Goal: Communication & Community: Participate in discussion

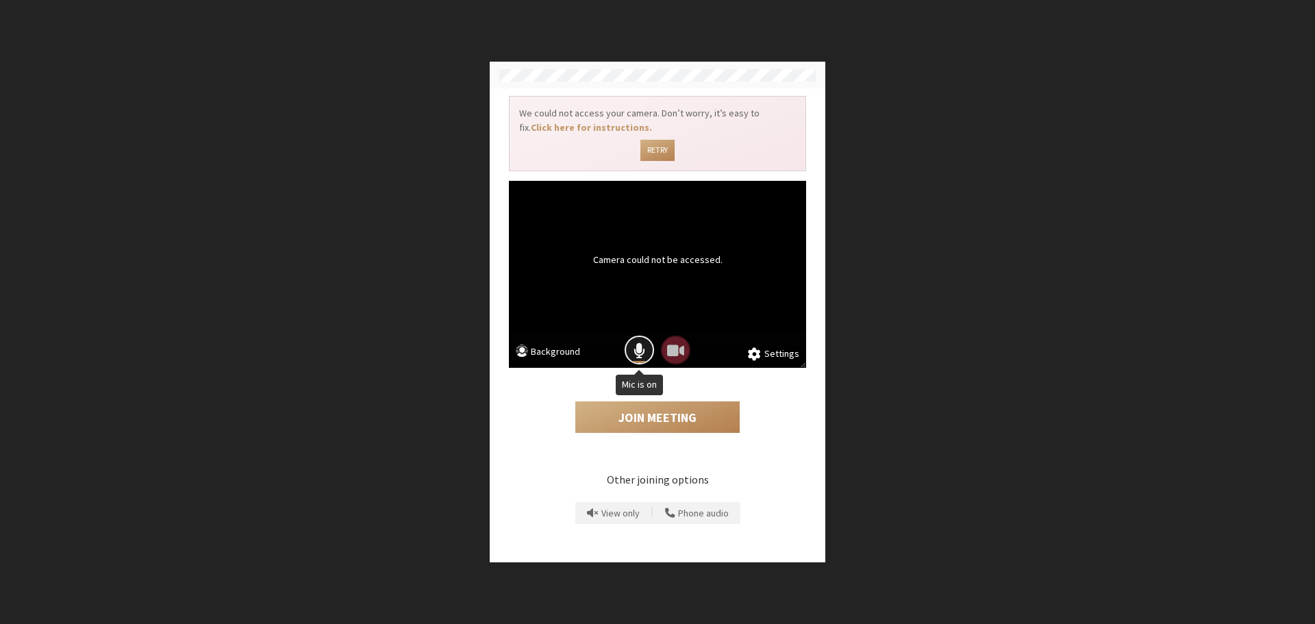
click at [639, 350] on span "Mic is on" at bounding box center [639, 350] width 12 height 18
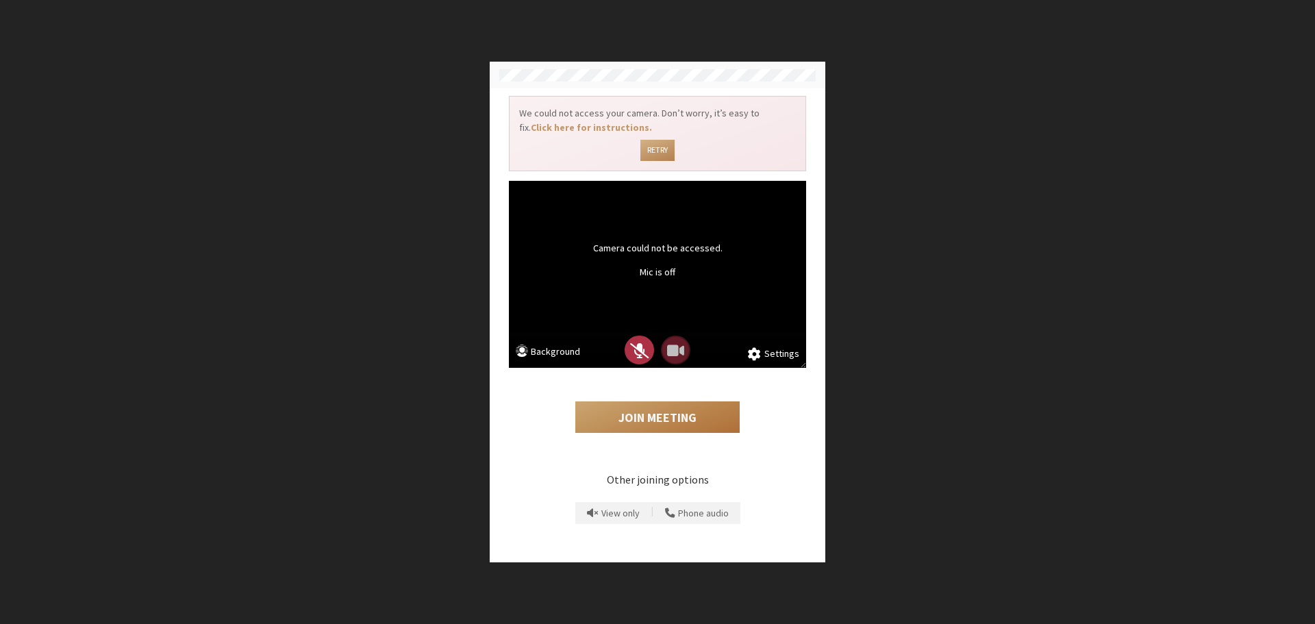
click at [654, 415] on button "Join Meeting" at bounding box center [657, 416] width 164 height 31
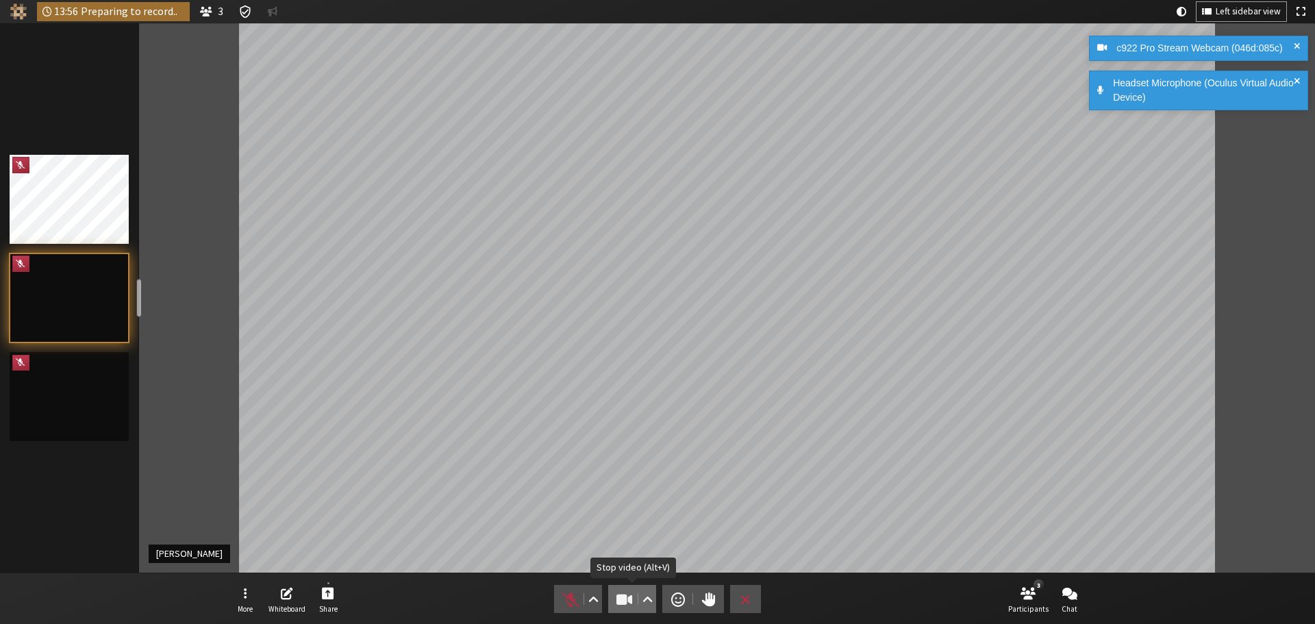
click at [628, 599] on span "Stop video (Alt+V)" at bounding box center [624, 598] width 19 height 19
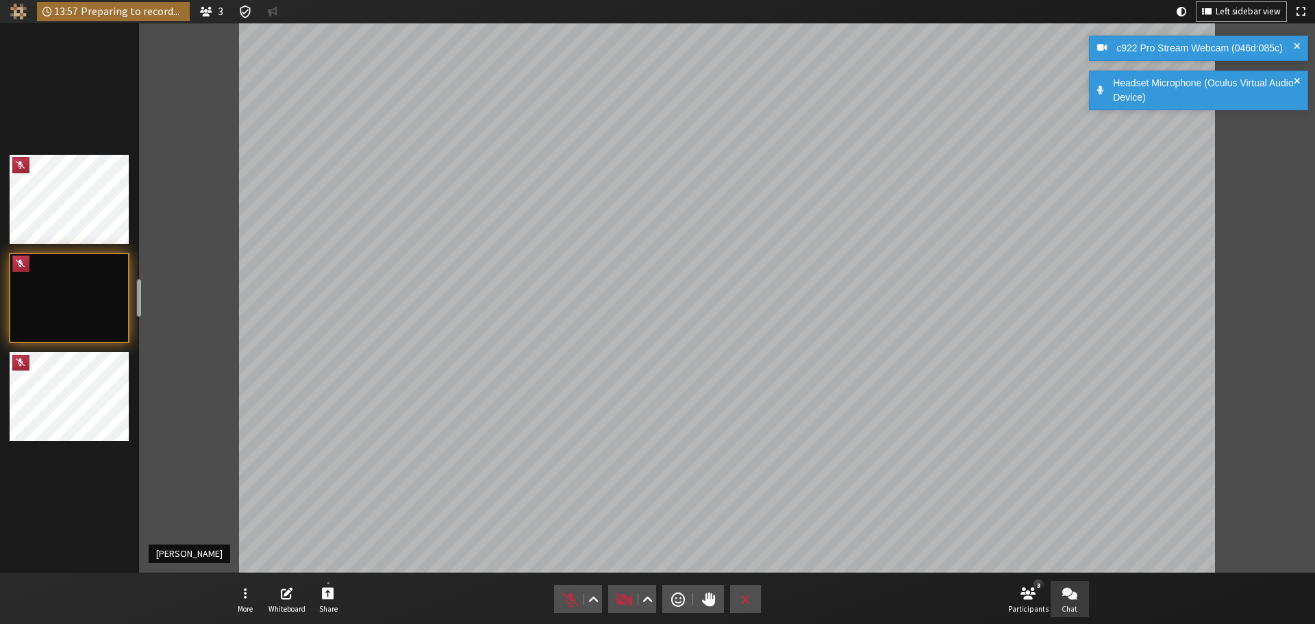
click at [1077, 600] on button "Chat" at bounding box center [1069, 599] width 38 height 37
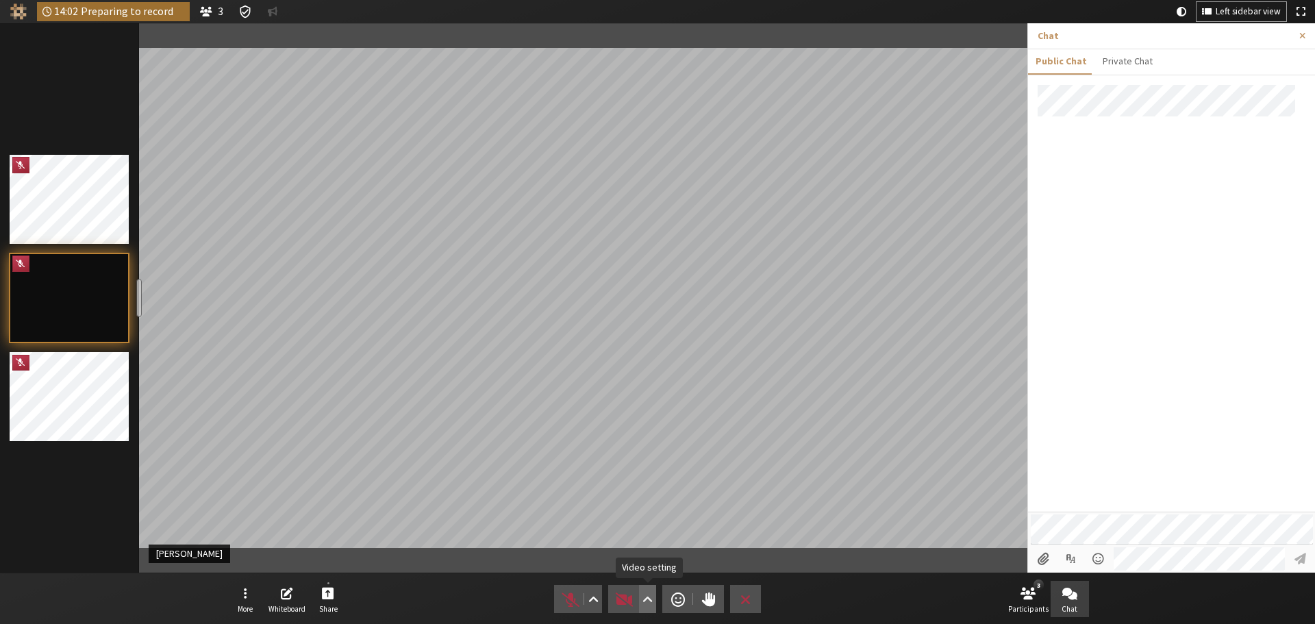
click at [652, 598] on span "Video setting" at bounding box center [647, 598] width 10 height 19
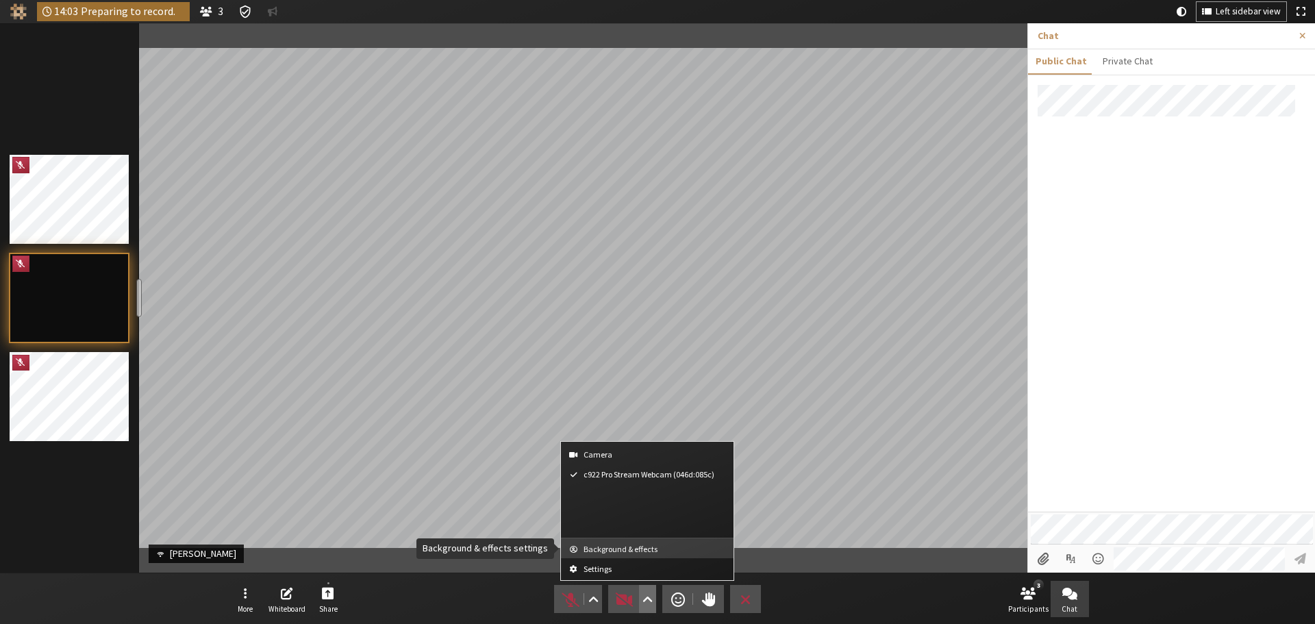
click at [647, 551] on span "Background & effects" at bounding box center [655, 548] width 144 height 9
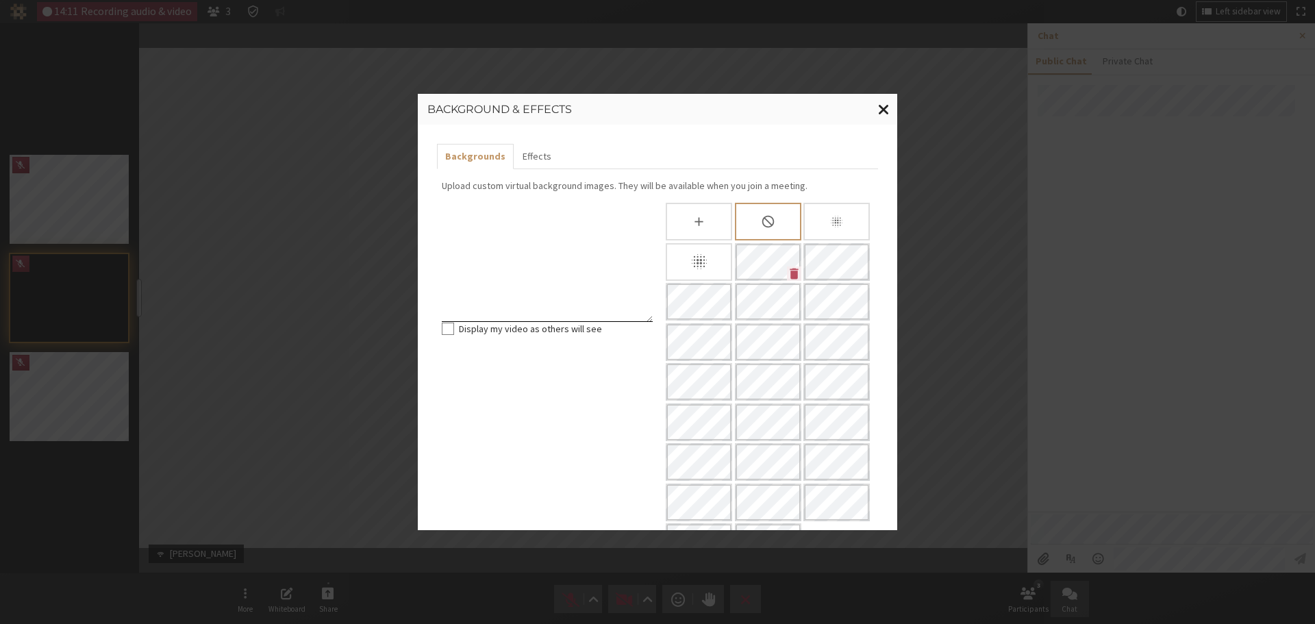
click at [880, 116] on span "Close modal" at bounding box center [884, 109] width 12 height 17
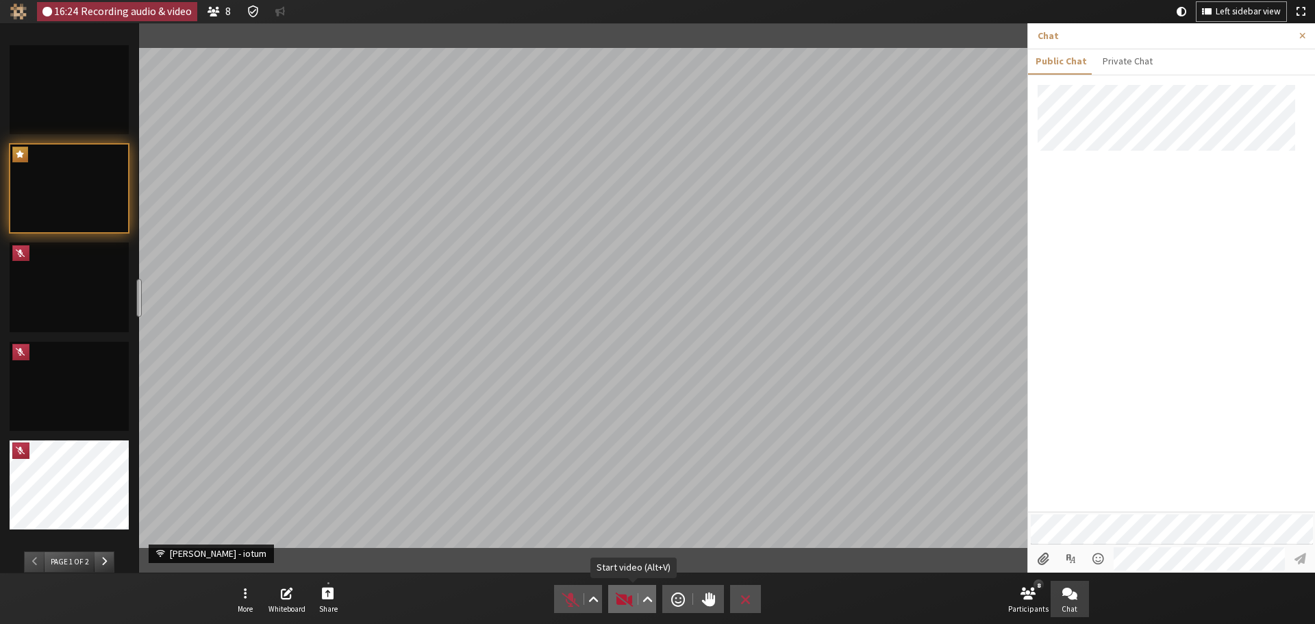
click at [628, 594] on span "Start video (Alt+V)" at bounding box center [624, 598] width 19 height 19
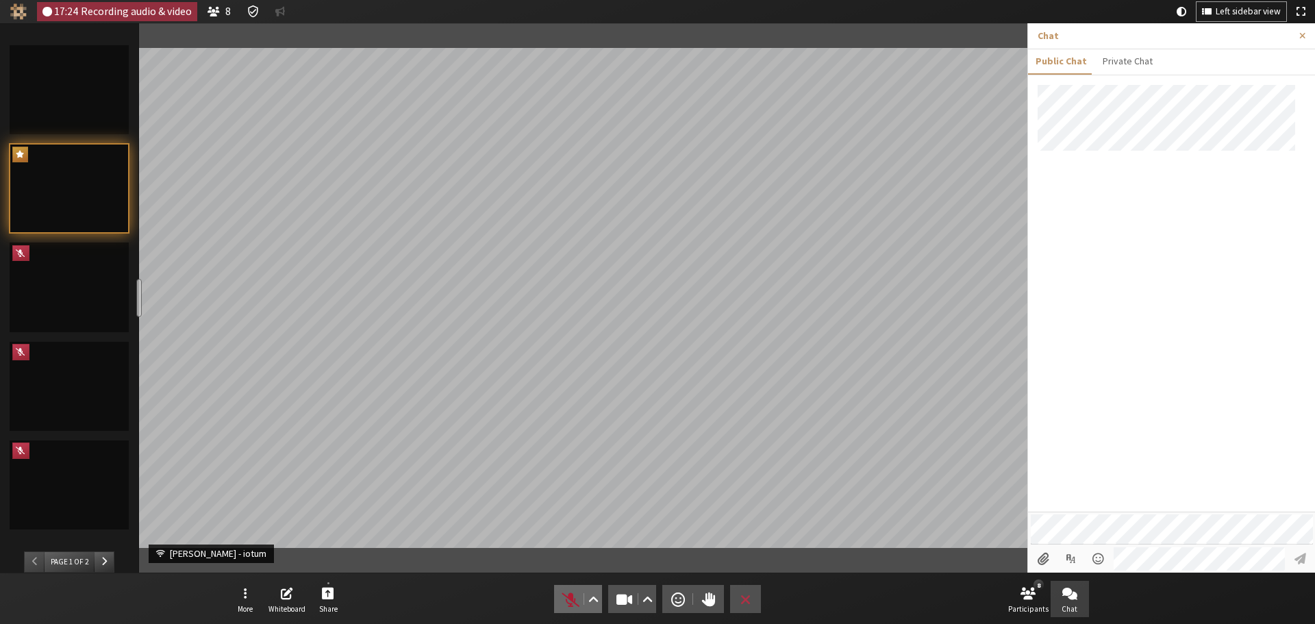
click at [572, 591] on span "Unmute (Alt+A)" at bounding box center [570, 598] width 19 height 19
click at [572, 591] on span "Mute (Alt+A)" at bounding box center [570, 598] width 19 height 19
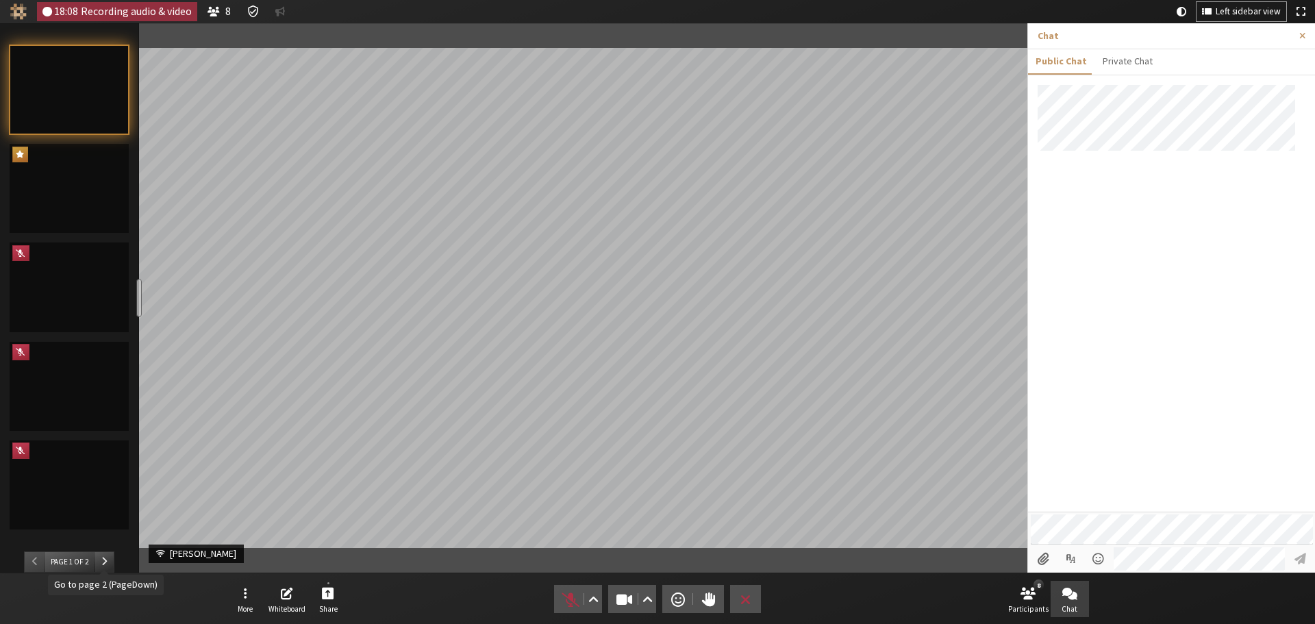
click at [101, 563] on span "Go to page 2 (PageDown)" at bounding box center [103, 561] width 5 height 10
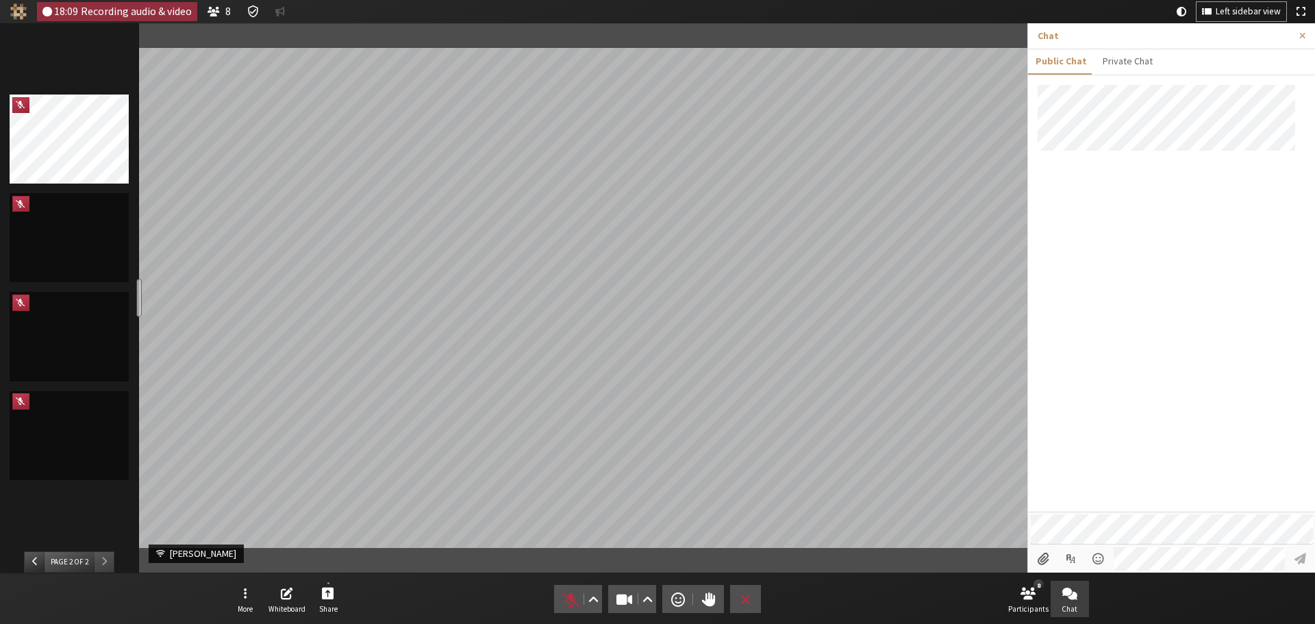
click at [32, 563] on span "Go to page 1 (PageUp)" at bounding box center [34, 561] width 5 height 10
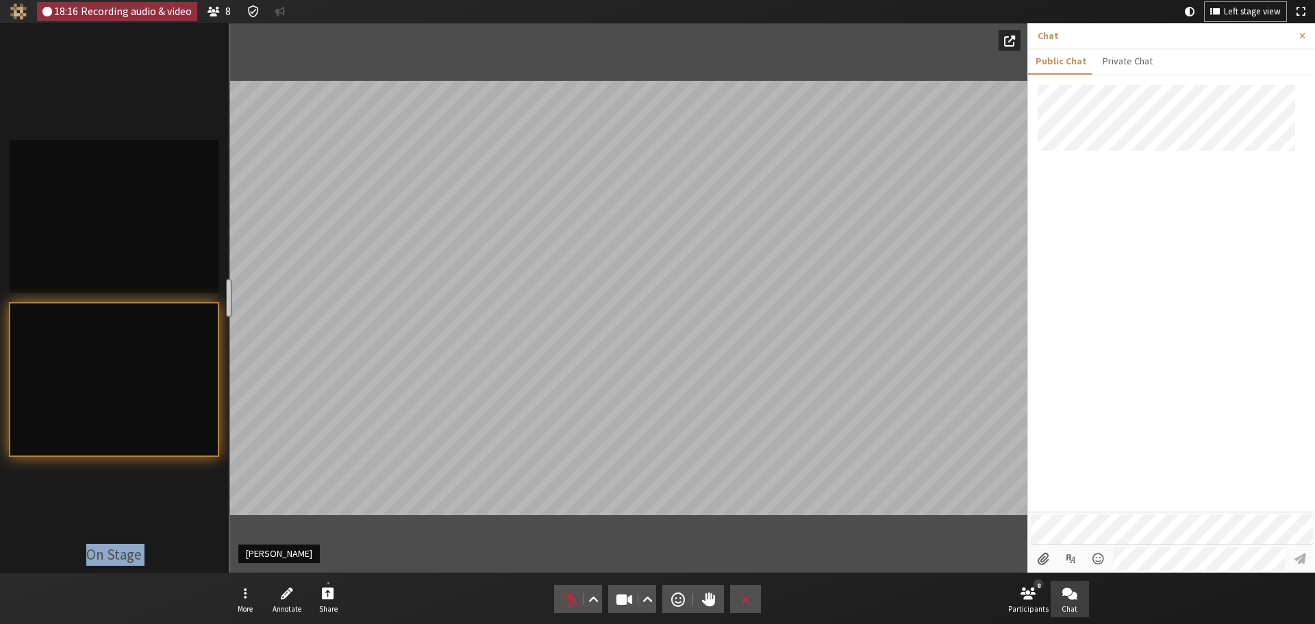
drag, startPoint x: 138, startPoint y: 290, endPoint x: 226, endPoint y: 288, distance: 87.7
click at [226, 288] on div "resize" at bounding box center [228, 298] width 5 height 38
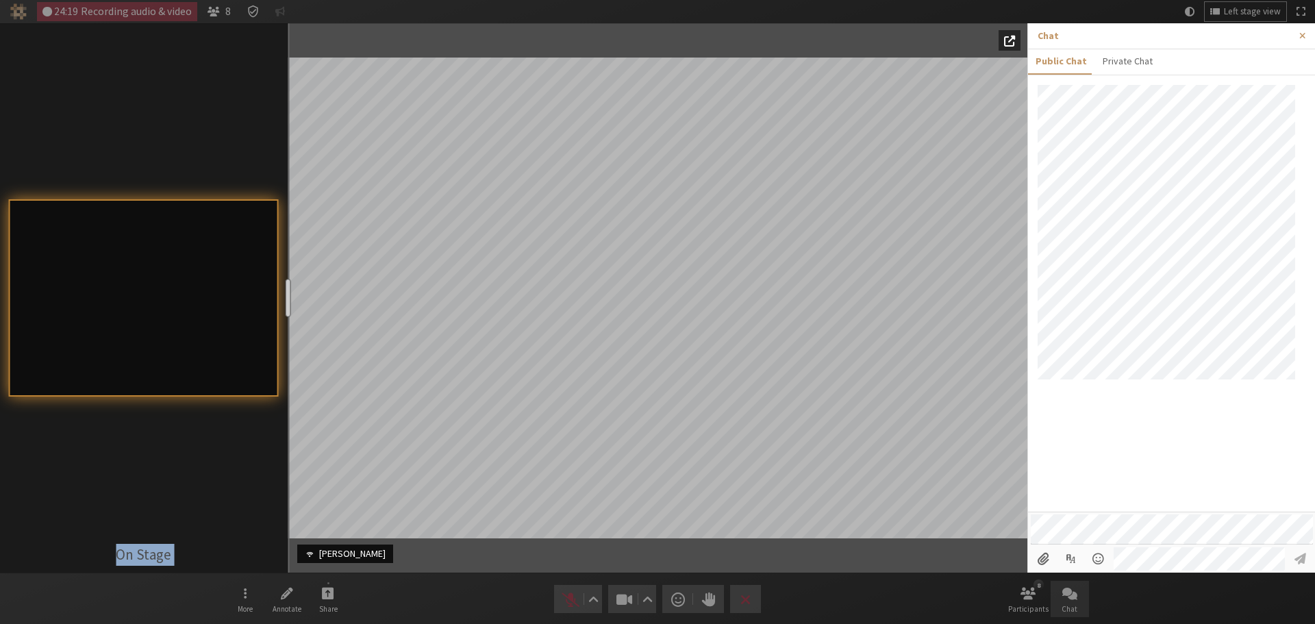
drag, startPoint x: 231, startPoint y: 303, endPoint x: 285, endPoint y: 296, distance: 54.4
click at [285, 296] on div "resize" at bounding box center [287, 298] width 5 height 38
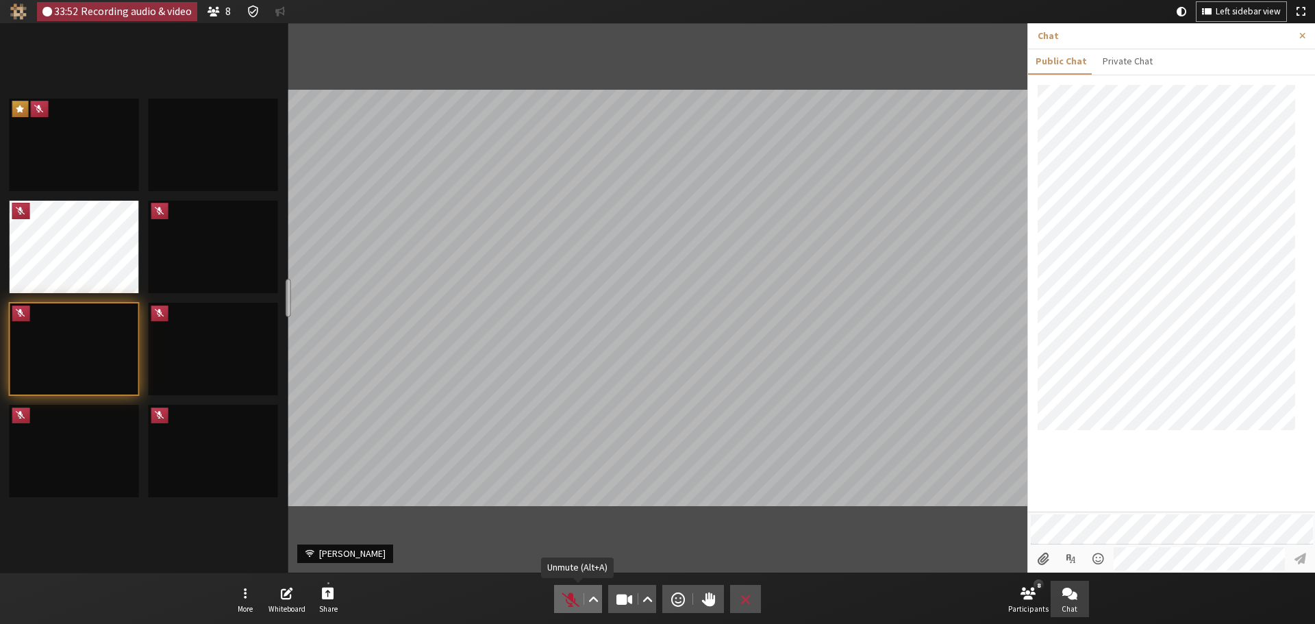
click at [574, 597] on span "Unmute (Alt+A)" at bounding box center [570, 598] width 19 height 19
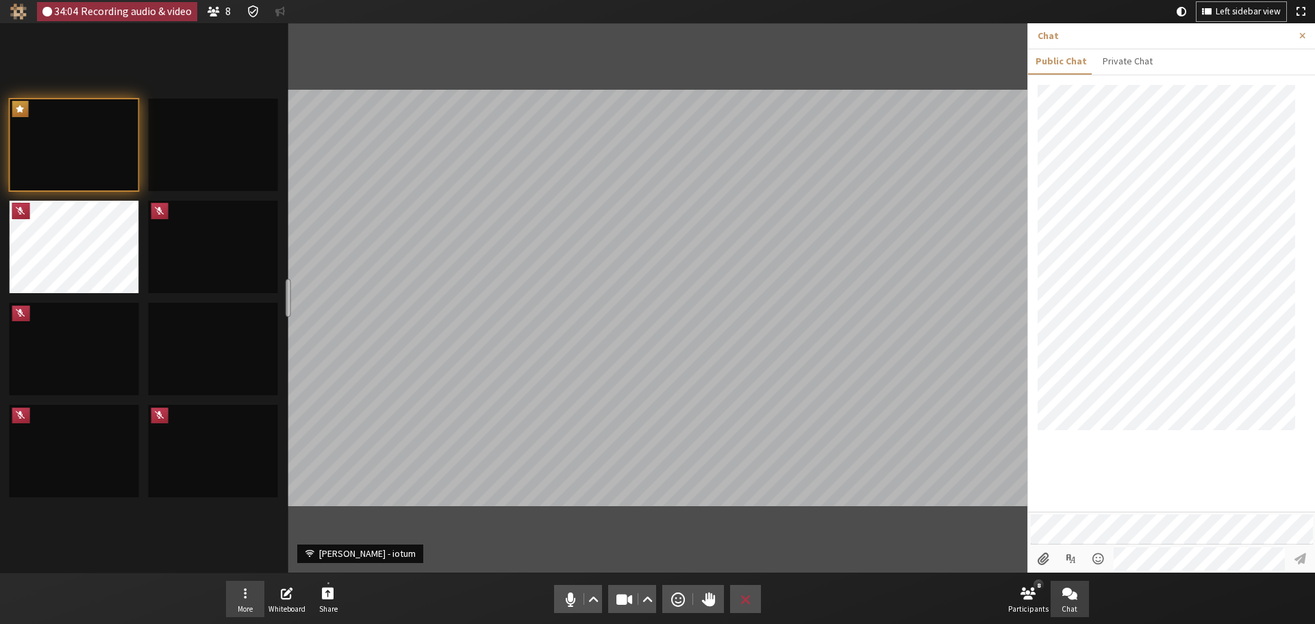
click at [257, 600] on button "More" at bounding box center [245, 599] width 38 height 37
click at [597, 596] on span "Audio settings" at bounding box center [593, 598] width 10 height 19
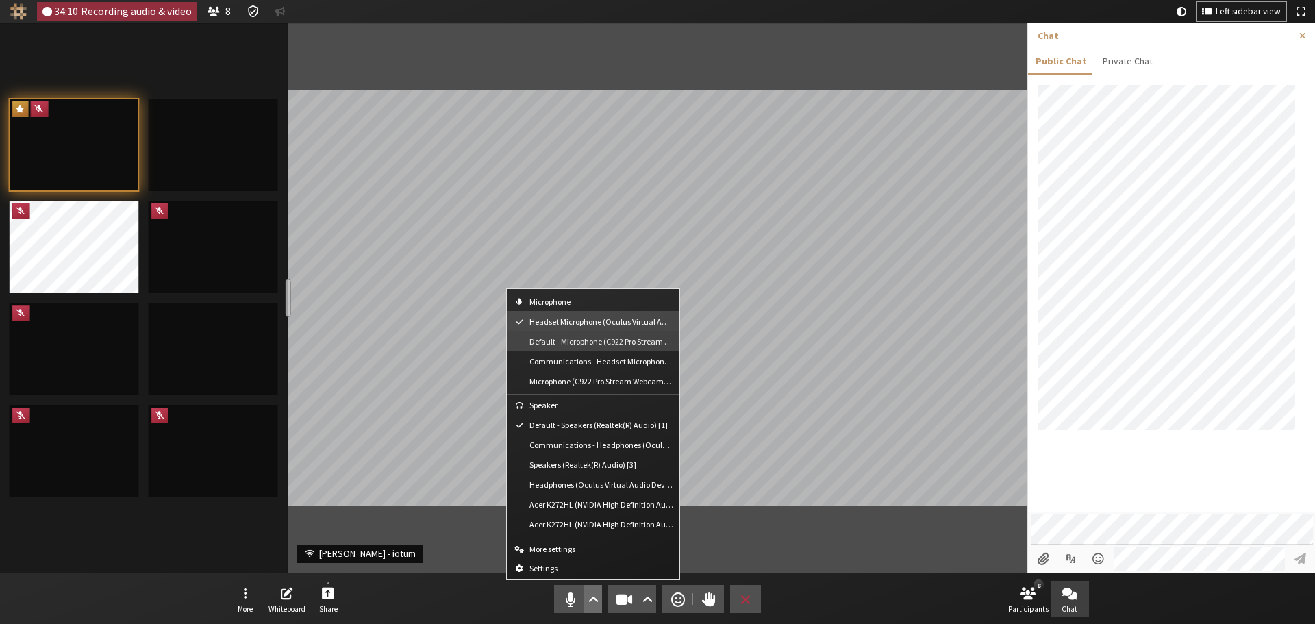
click at [562, 339] on span "Default - Microphone (C922 Pro Stream Webcam) (046d:085c)" at bounding box center [601, 341] width 144 height 9
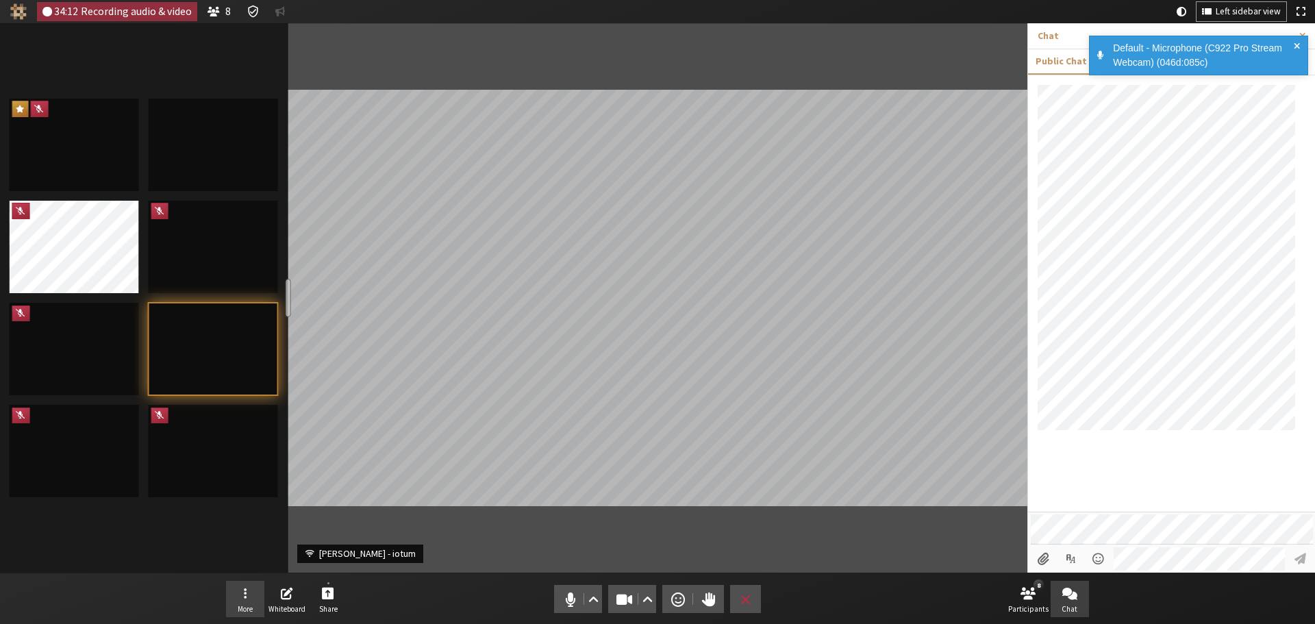
click at [251, 590] on button "More" at bounding box center [245, 599] width 38 height 37
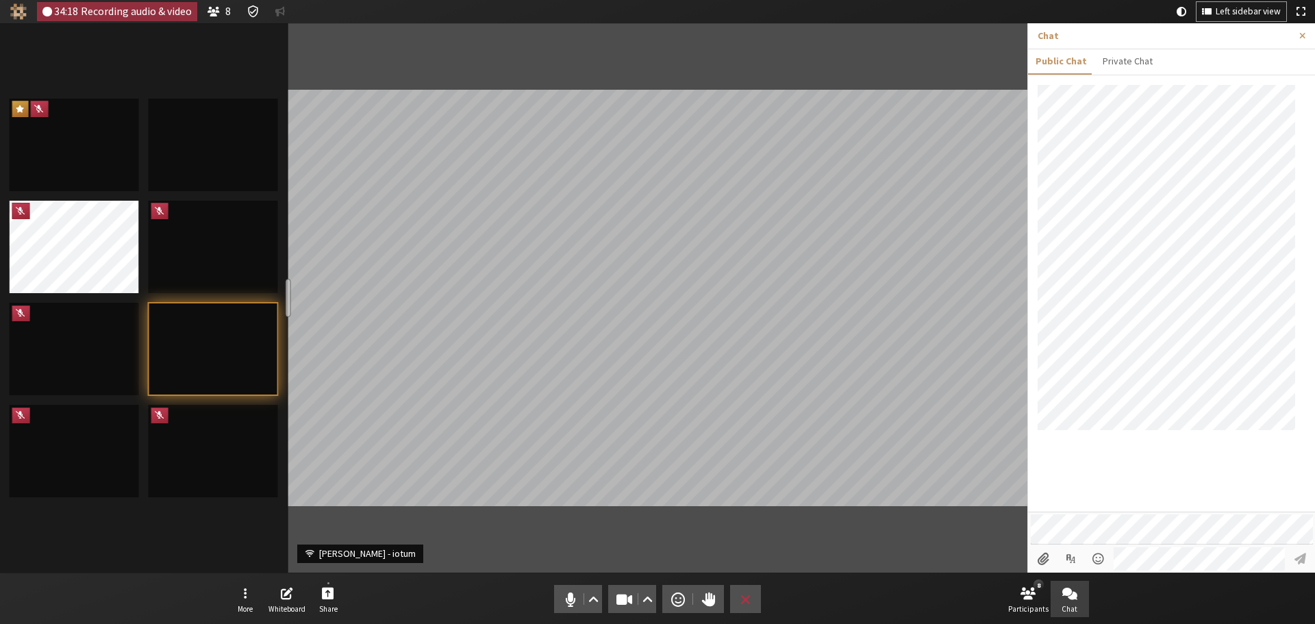
click at [433, 593] on nav "More Whiteboard Share Audio Video Send a reaction Raise hand Leave 8 Participan…" at bounding box center [657, 598] width 863 height 51
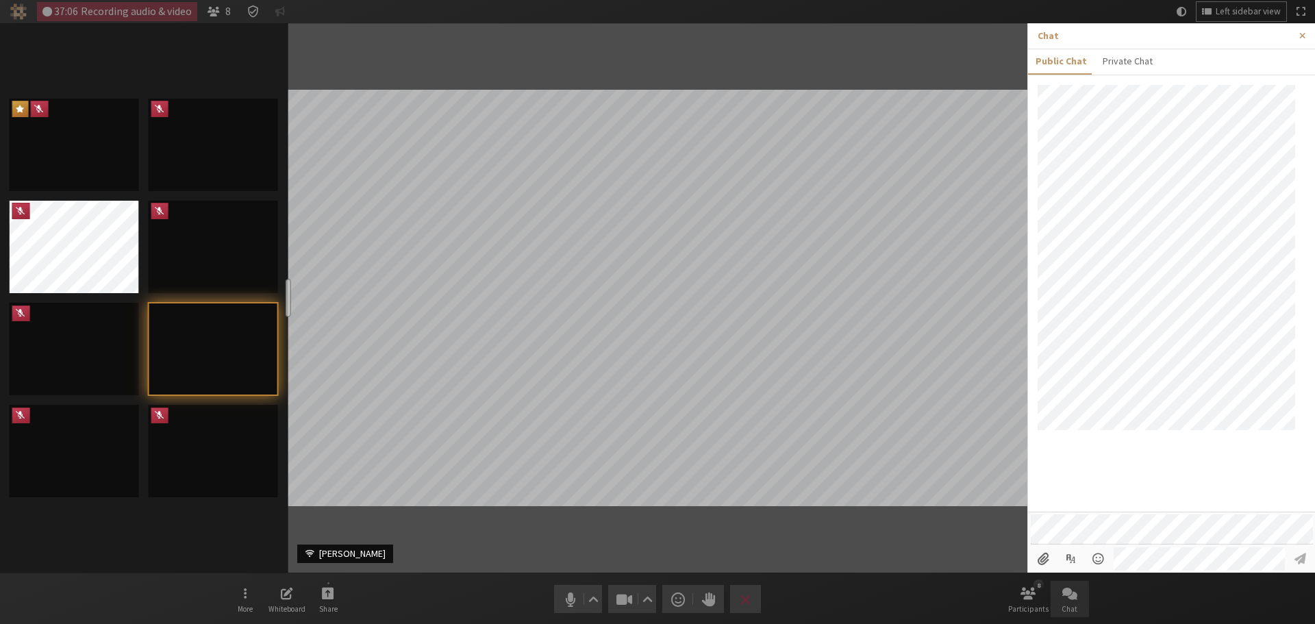
scroll to position [8, 0]
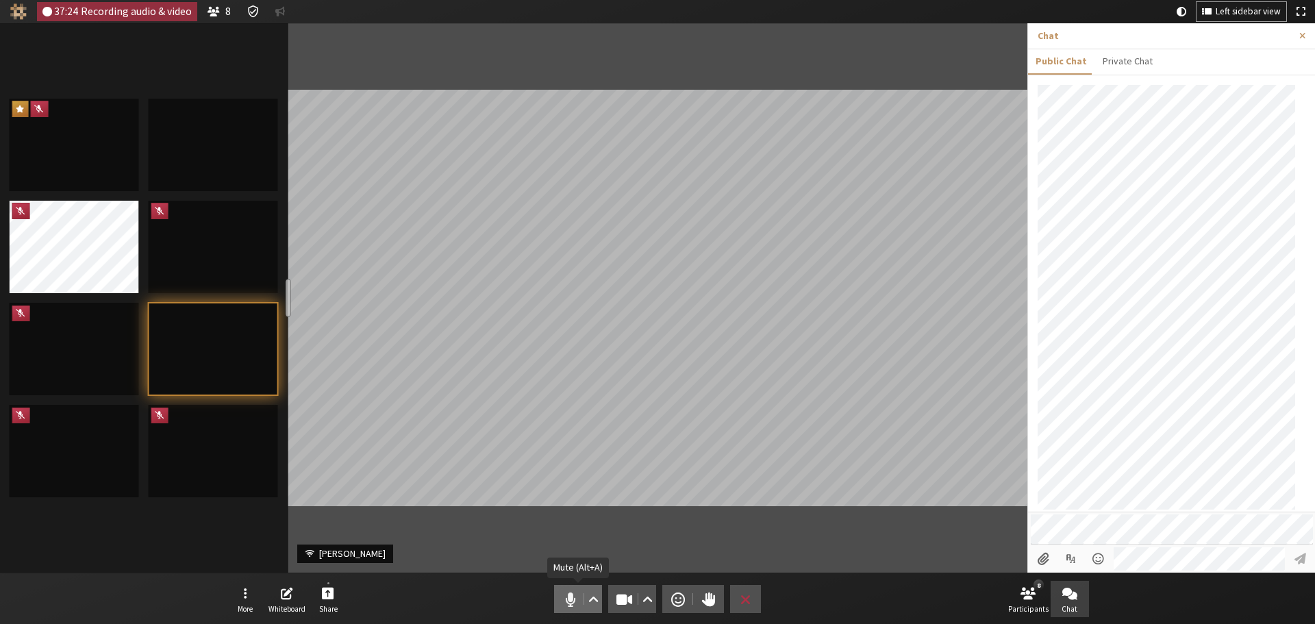
click at [572, 596] on span "Mute (Alt+A)" at bounding box center [570, 598] width 19 height 19
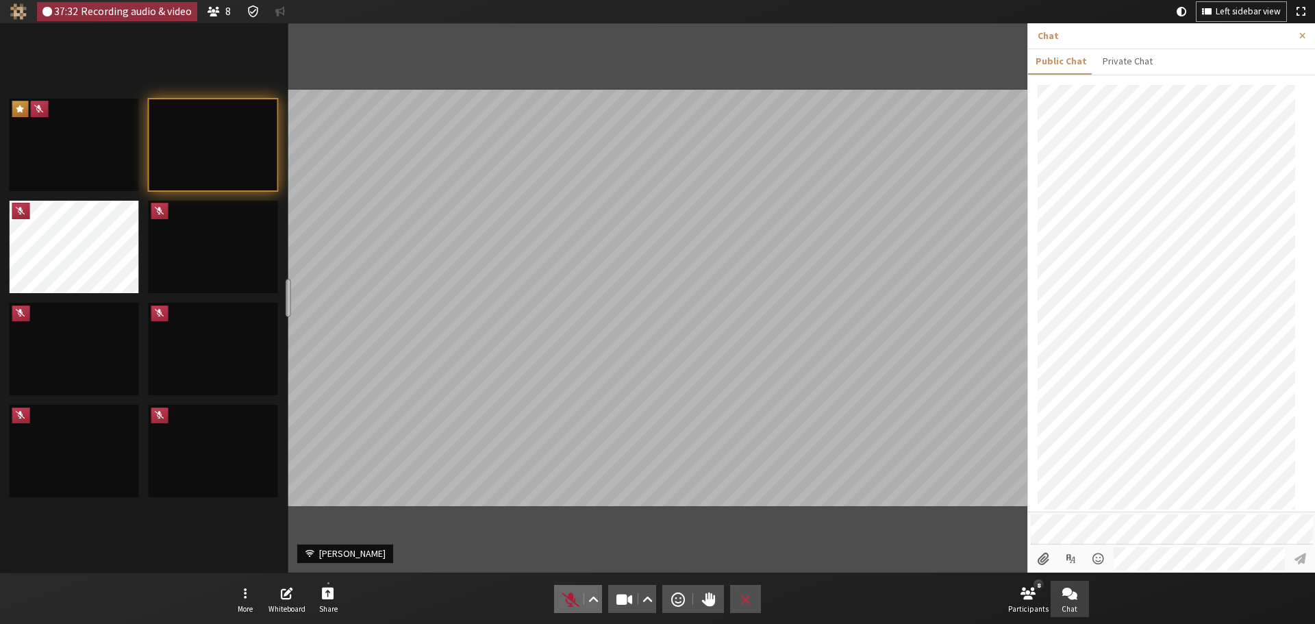
click at [563, 598] on span "Unmute (Alt+A)" at bounding box center [570, 598] width 19 height 19
click at [962, 507] on div "39:47 Recording audio & video 8 Left sidebar view More Whiteboard Share Audio V…" at bounding box center [657, 312] width 1315 height 624
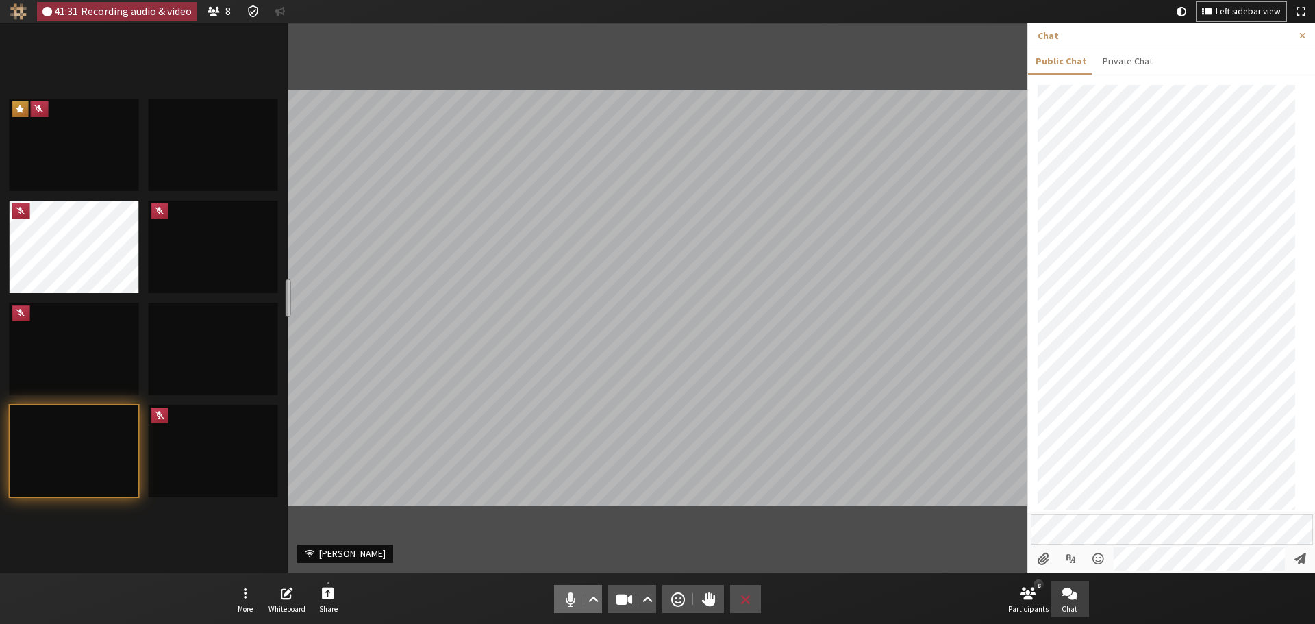
click at [567, 596] on span "Mute (Alt+A)" at bounding box center [570, 598] width 19 height 19
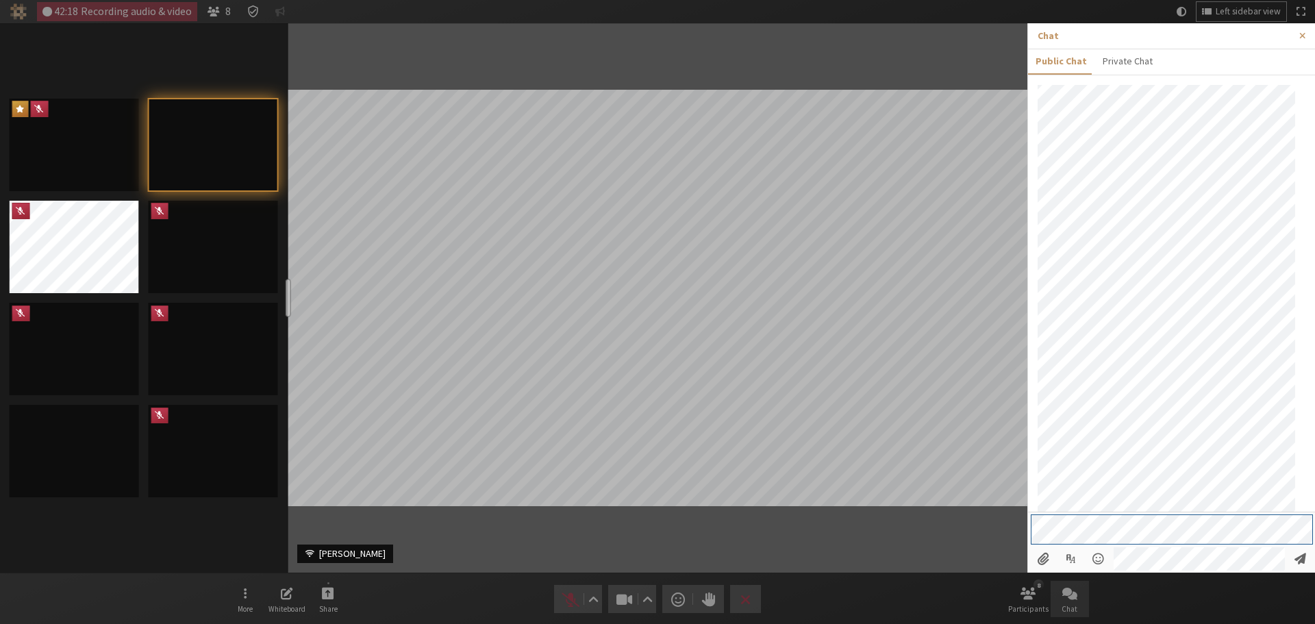
scroll to position [101, 0]
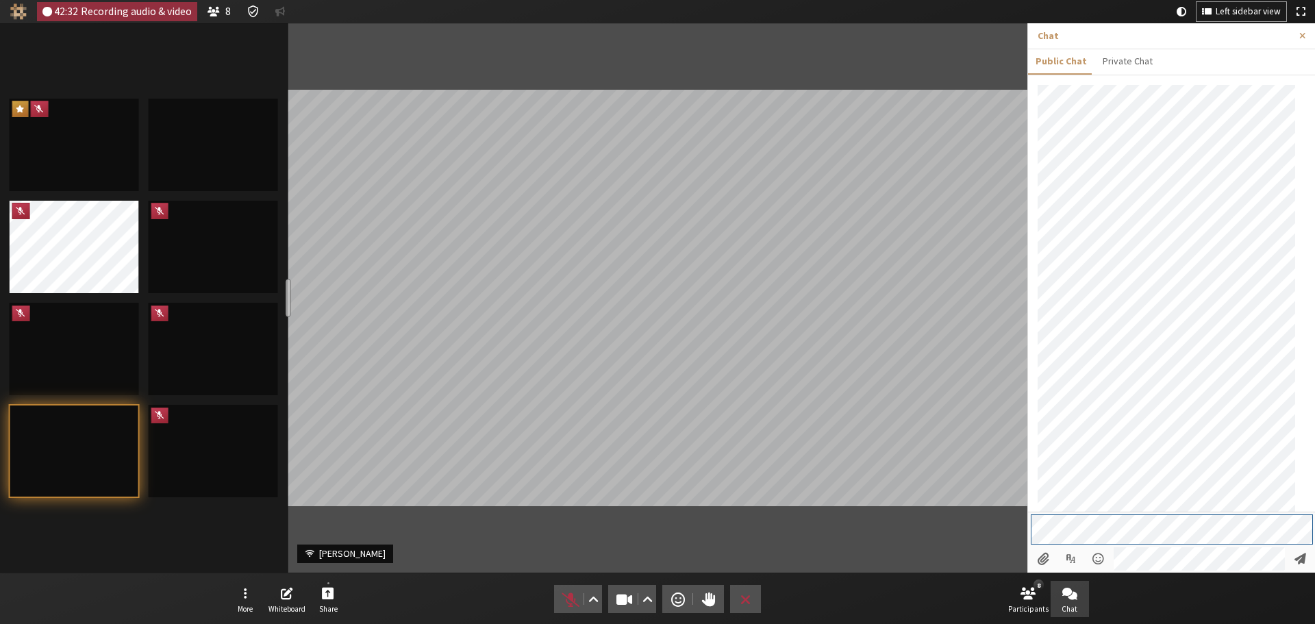
click at [1001, 525] on div "42:32 Recording audio & video 8 Left sidebar view More Whiteboard Share Audio V…" at bounding box center [657, 312] width 1315 height 624
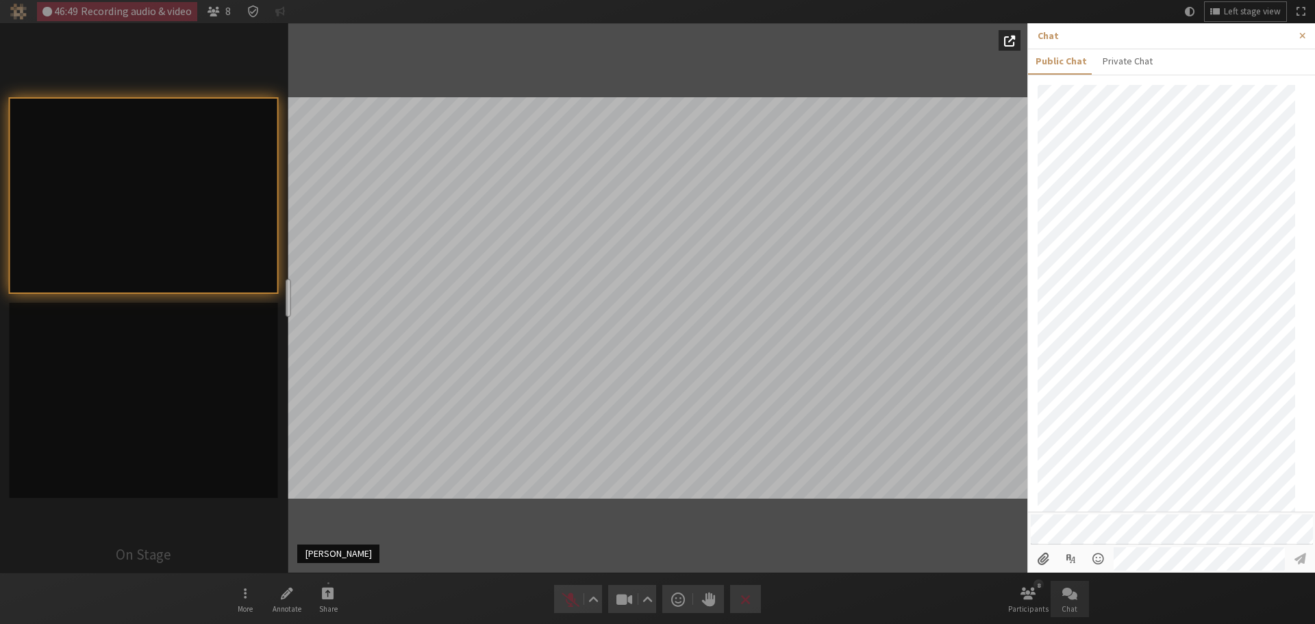
scroll to position [470, 0]
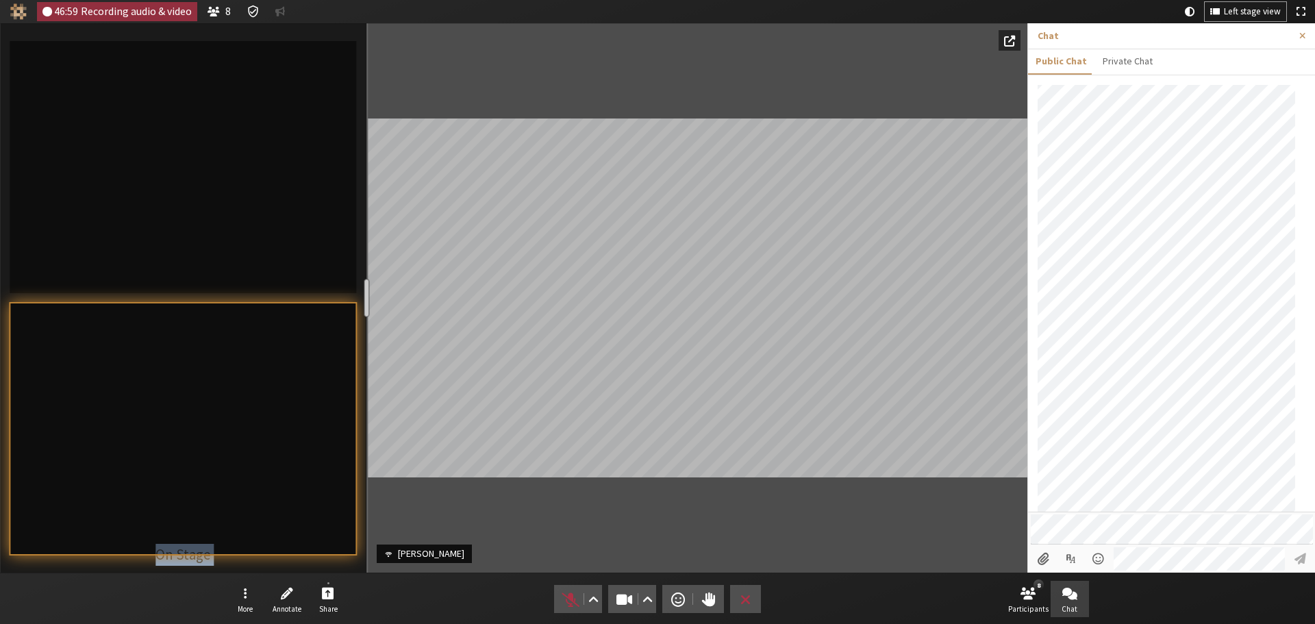
drag, startPoint x: 289, startPoint y: 288, endPoint x: 365, endPoint y: 296, distance: 76.4
click at [365, 296] on div "resize" at bounding box center [366, 298] width 5 height 38
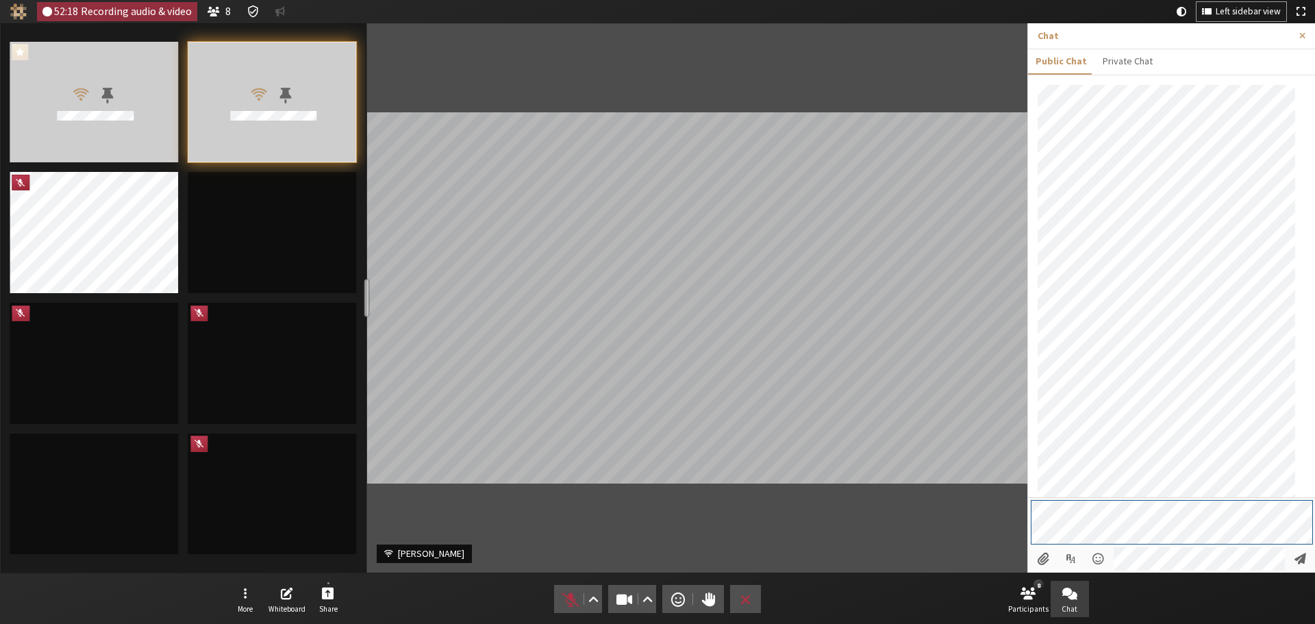
scroll to position [919, 0]
click at [969, 513] on div "52:21 Recording audio & video 8 Left sidebar view More Whiteboard Share Audio V…" at bounding box center [657, 312] width 1315 height 624
